Goal: Task Accomplishment & Management: Manage account settings

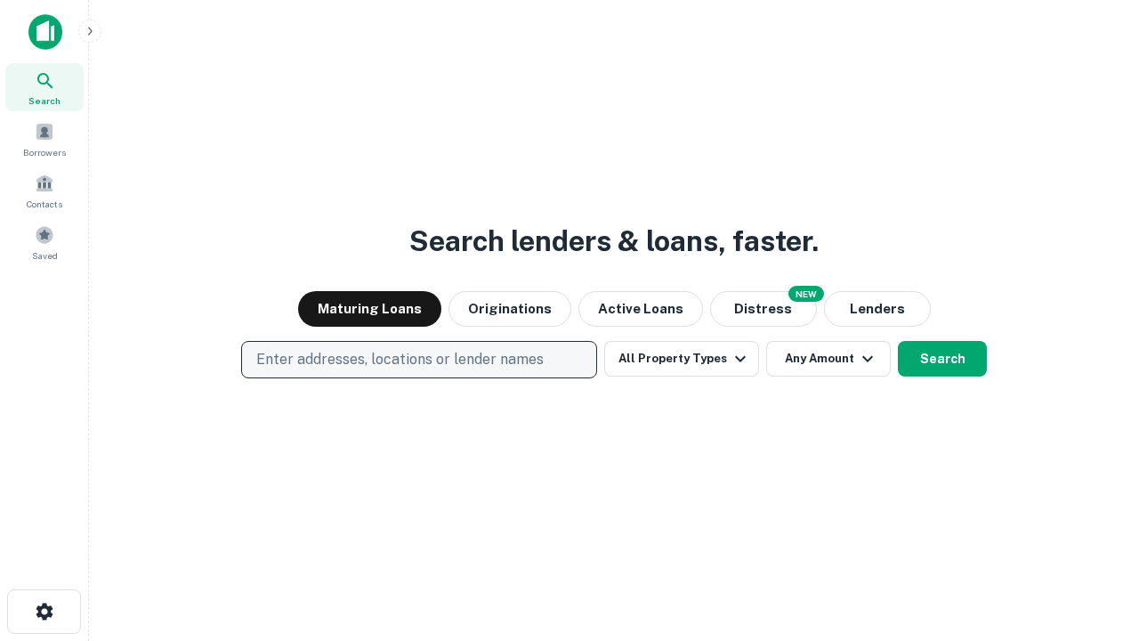
click at [418, 360] on p "Enter addresses, locations or lender names" at bounding box center [399, 359] width 287 height 21
type input "**********"
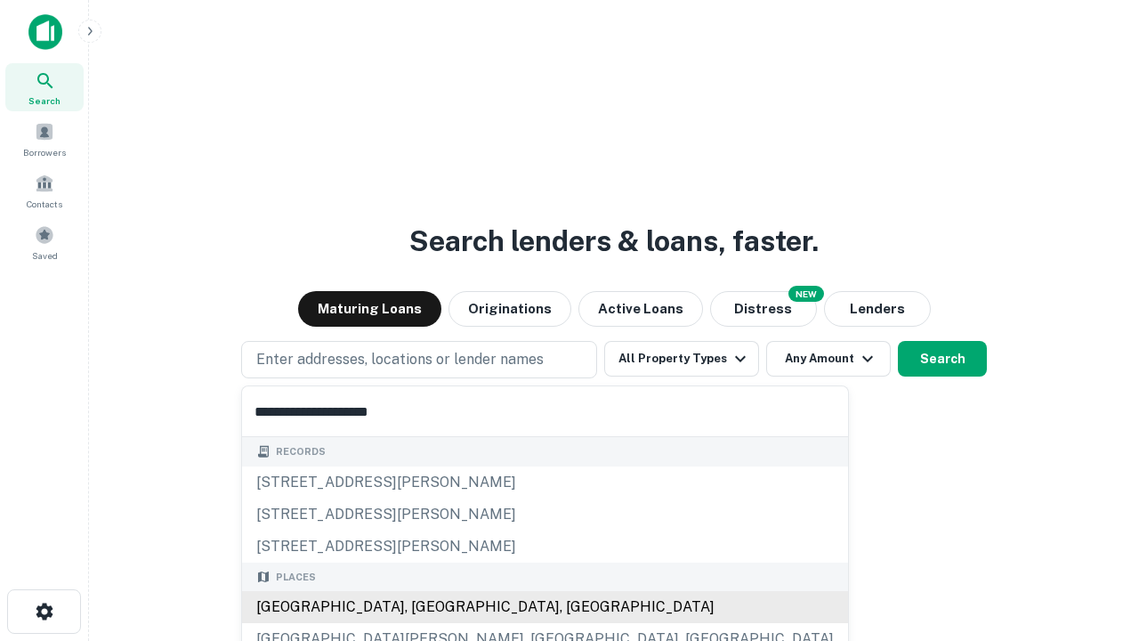
click at [425, 607] on div "Santa Monica, CA, USA" at bounding box center [545, 607] width 606 height 32
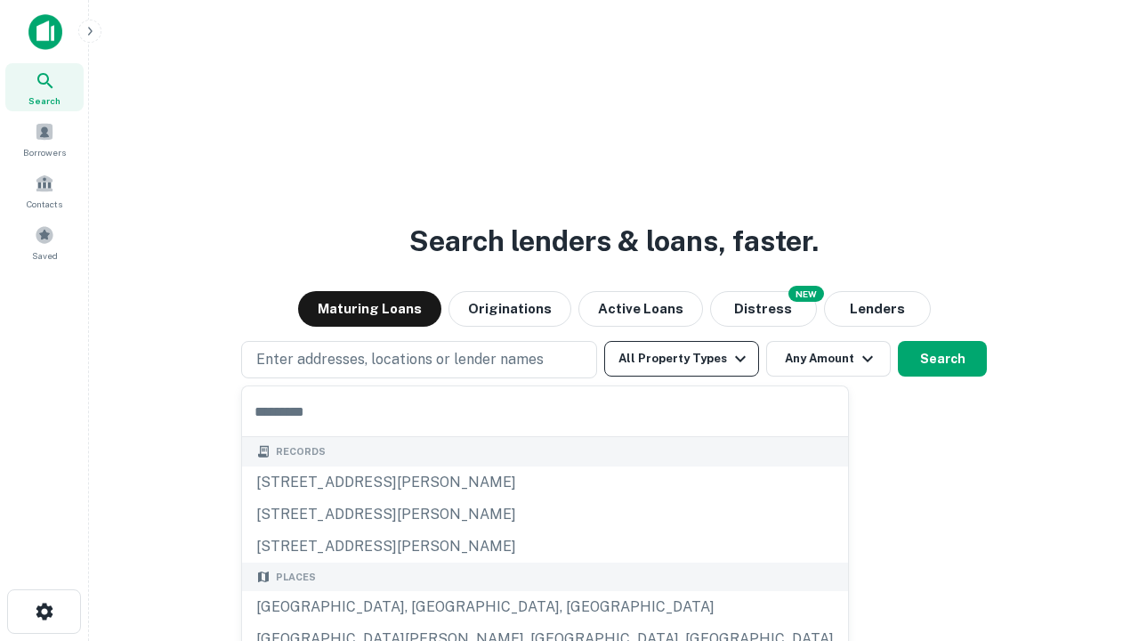
click at [682, 359] on button "All Property Types" at bounding box center [681, 359] width 155 height 36
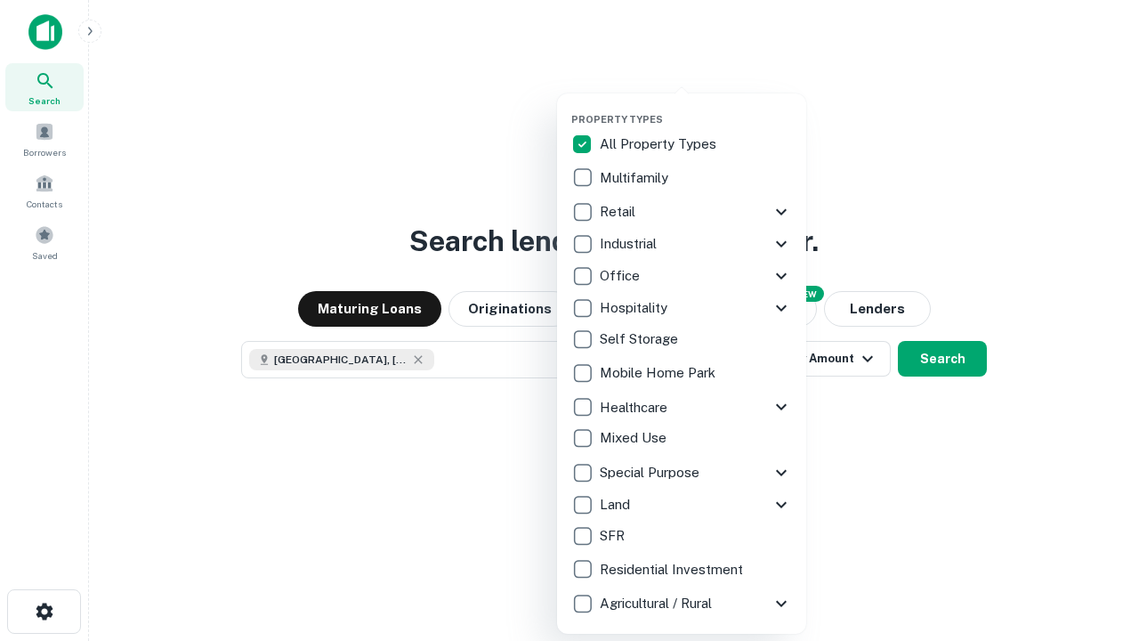
click at [696, 108] on button "button" at bounding box center [695, 108] width 249 height 1
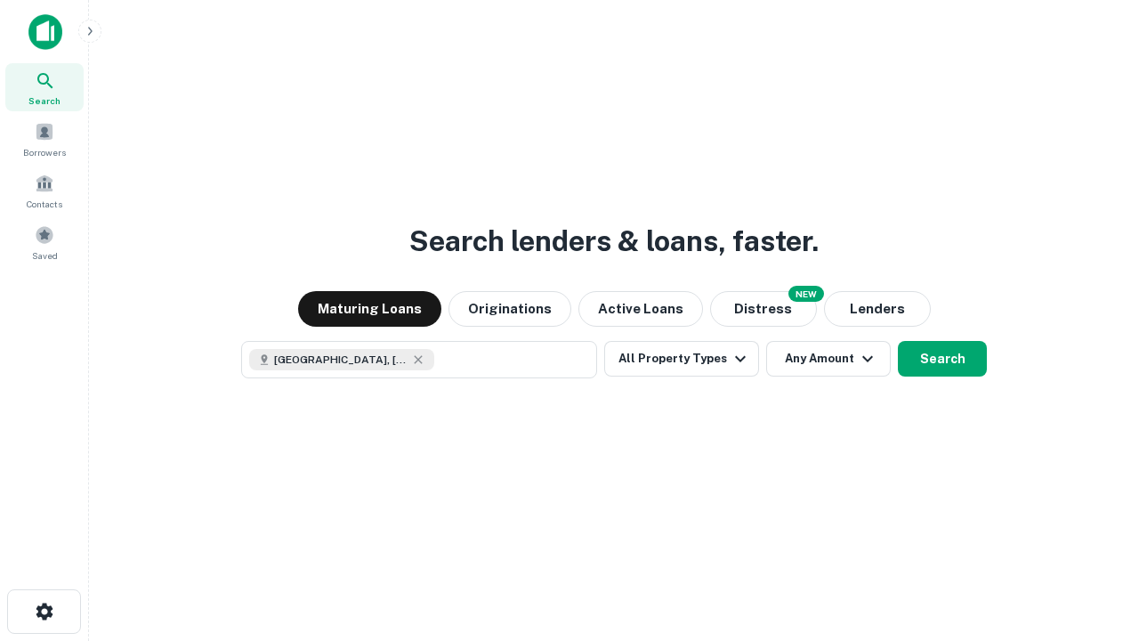
scroll to position [28, 0]
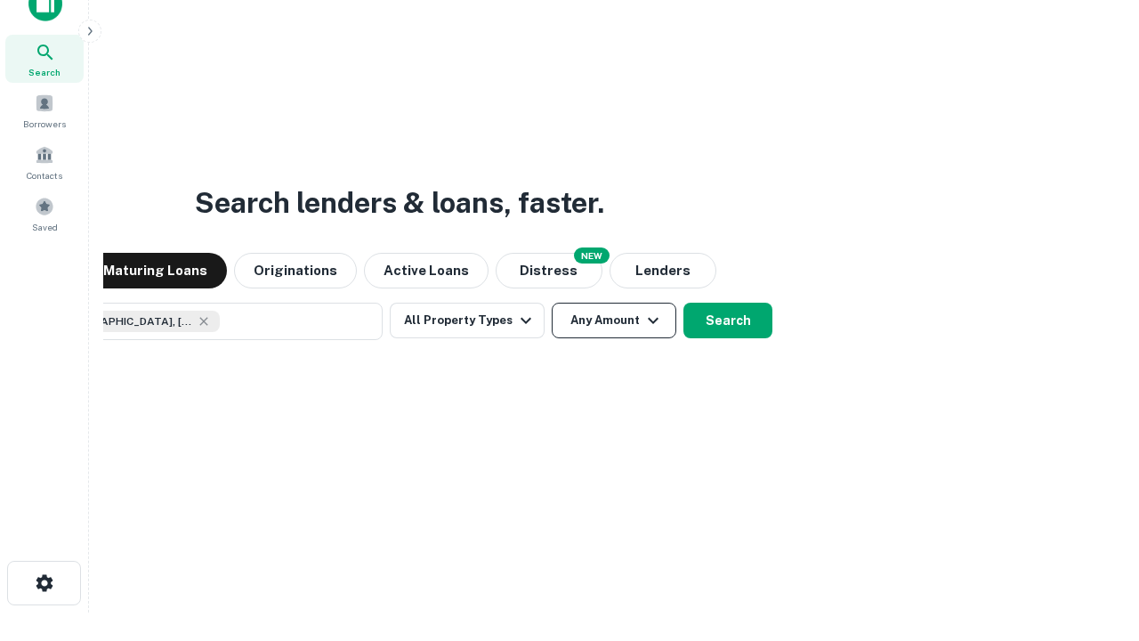
click at [552, 303] on button "Any Amount" at bounding box center [614, 321] width 125 height 36
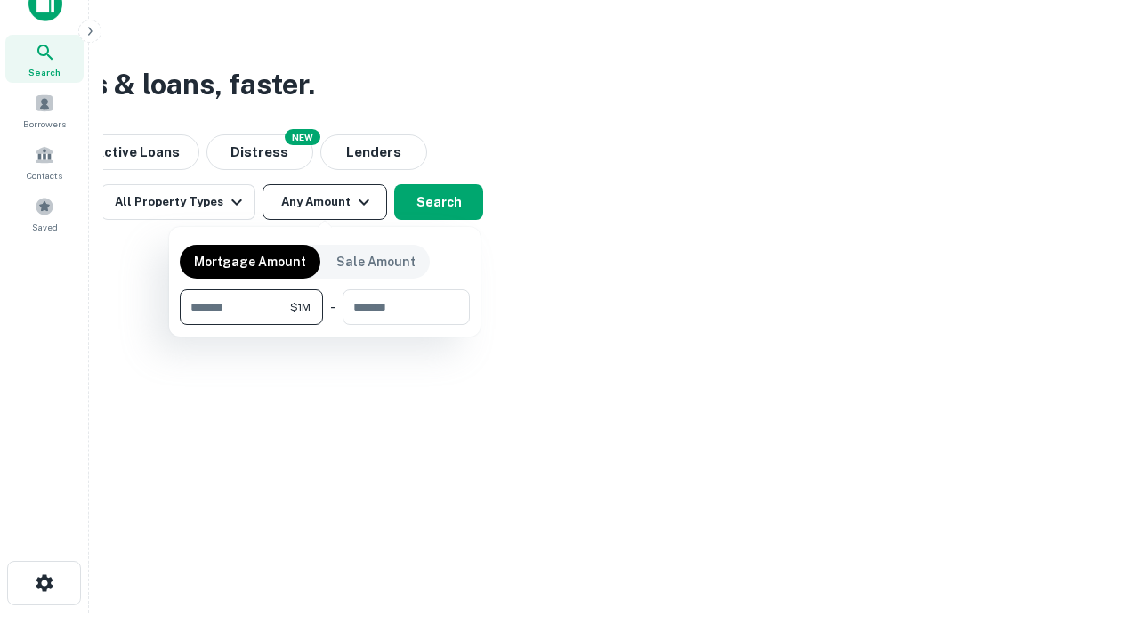
type input "*******"
click at [325, 325] on button "button" at bounding box center [325, 325] width 290 height 1
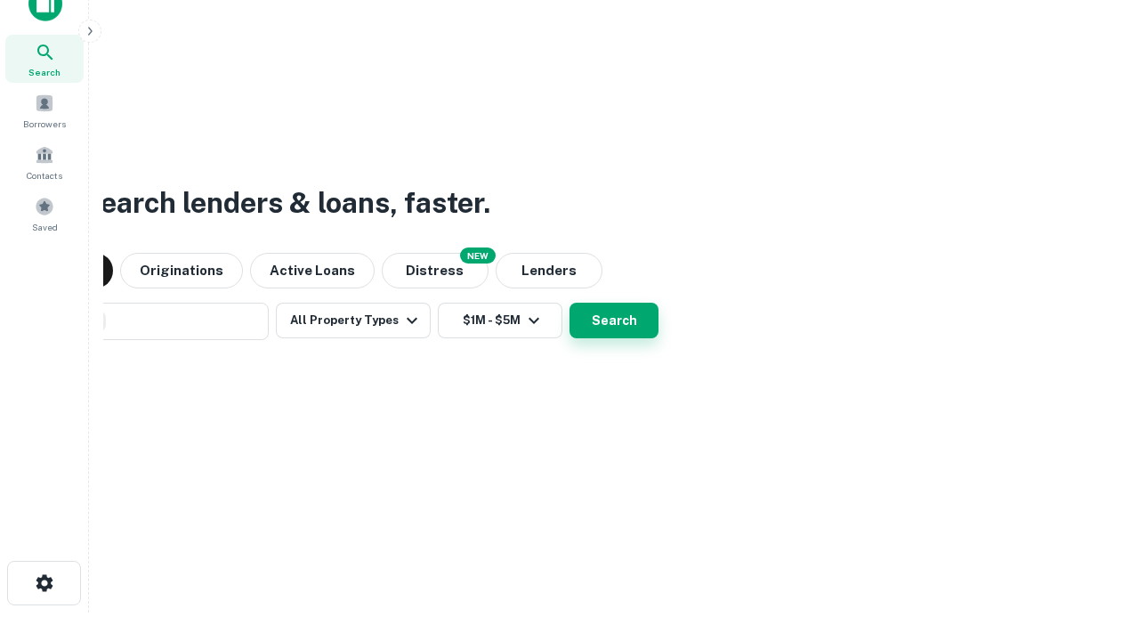
click at [570, 303] on button "Search" at bounding box center [614, 321] width 89 height 36
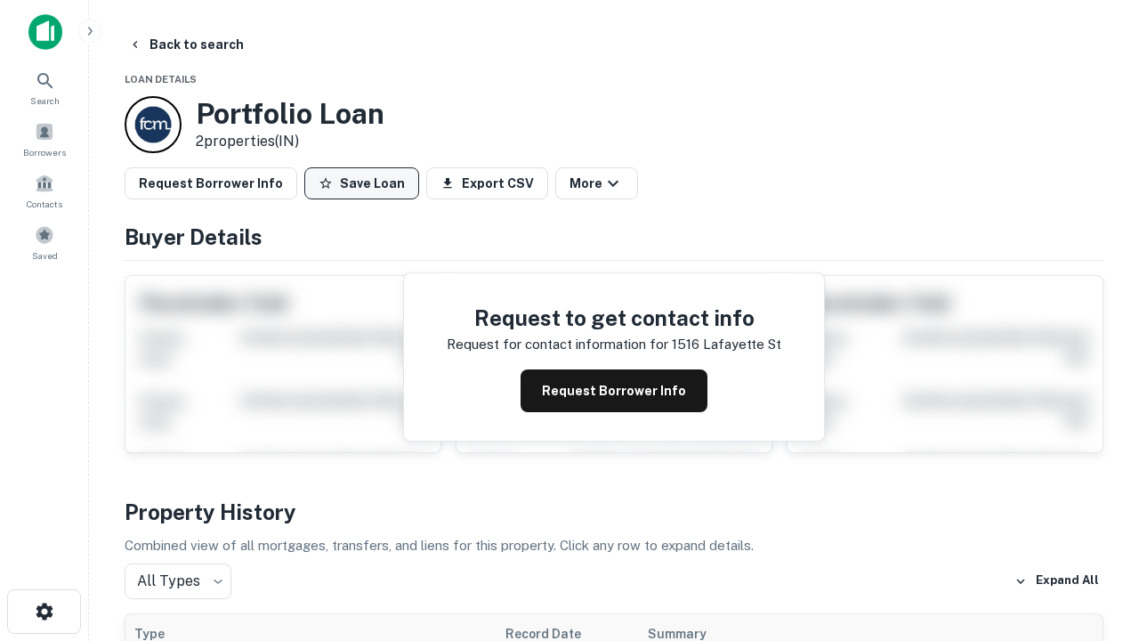
click at [361, 183] on button "Save Loan" at bounding box center [361, 183] width 115 height 32
click at [366, 183] on button "Loan Saved" at bounding box center [365, 183] width 123 height 32
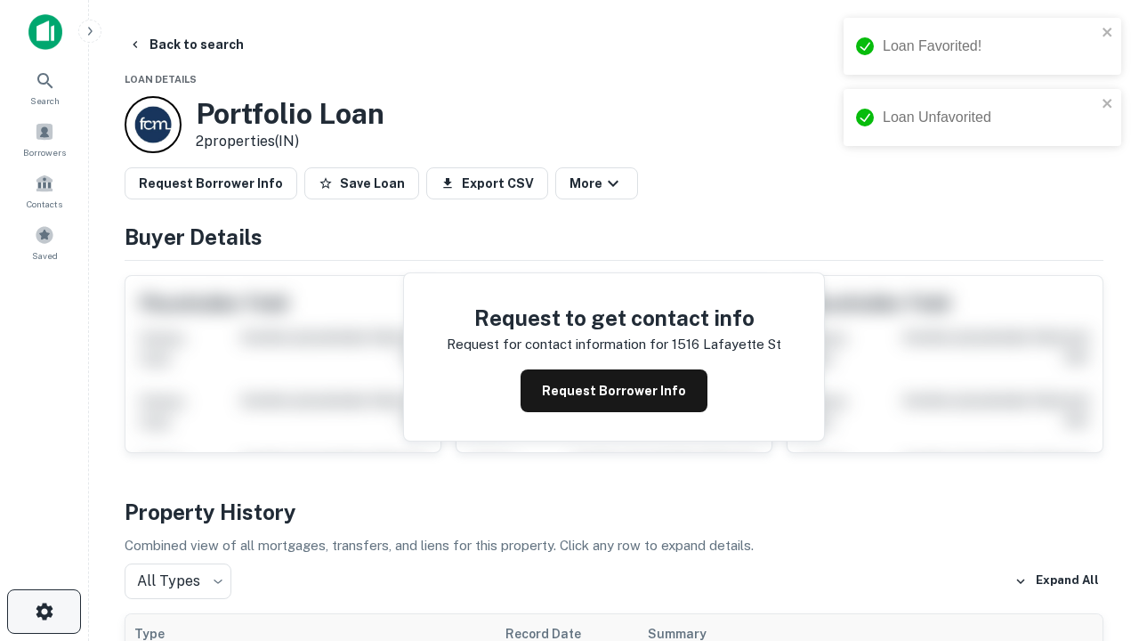
click at [44, 611] on icon "button" at bounding box center [44, 611] width 21 height 21
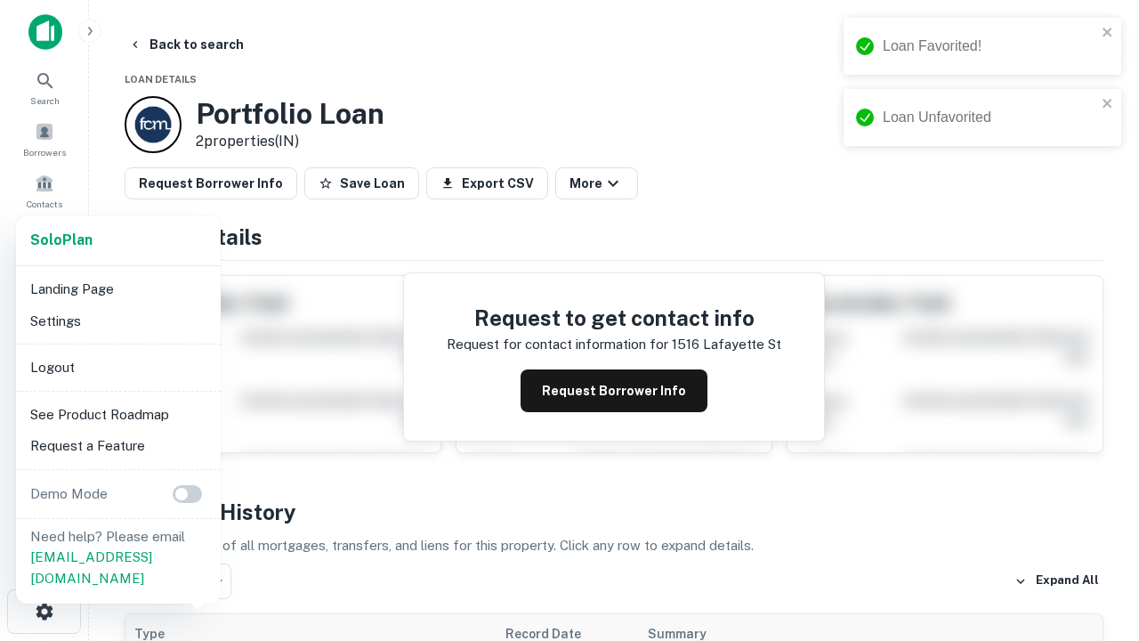
click at [117, 367] on li "Logout" at bounding box center [118, 368] width 190 height 32
